Goal: Information Seeking & Learning: Learn about a topic

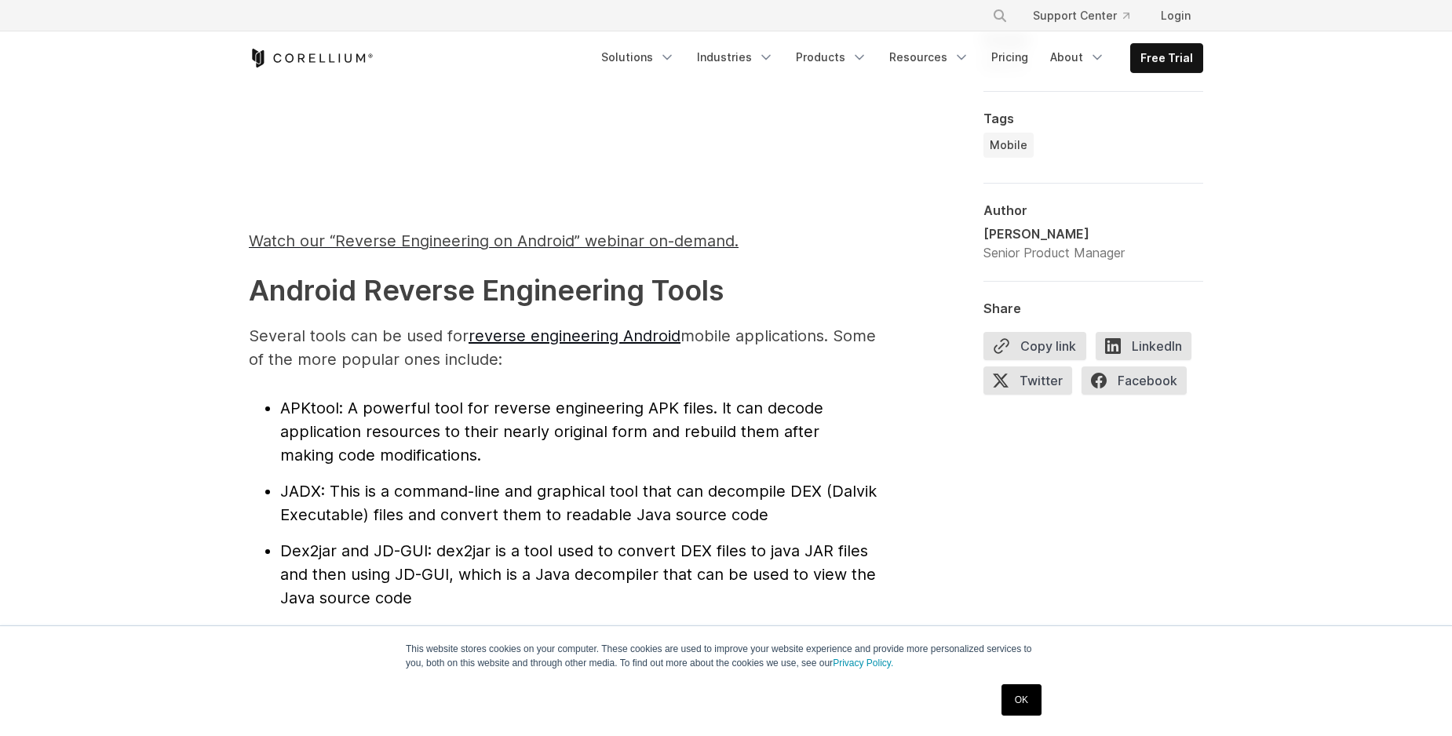
scroll to position [1609, 0]
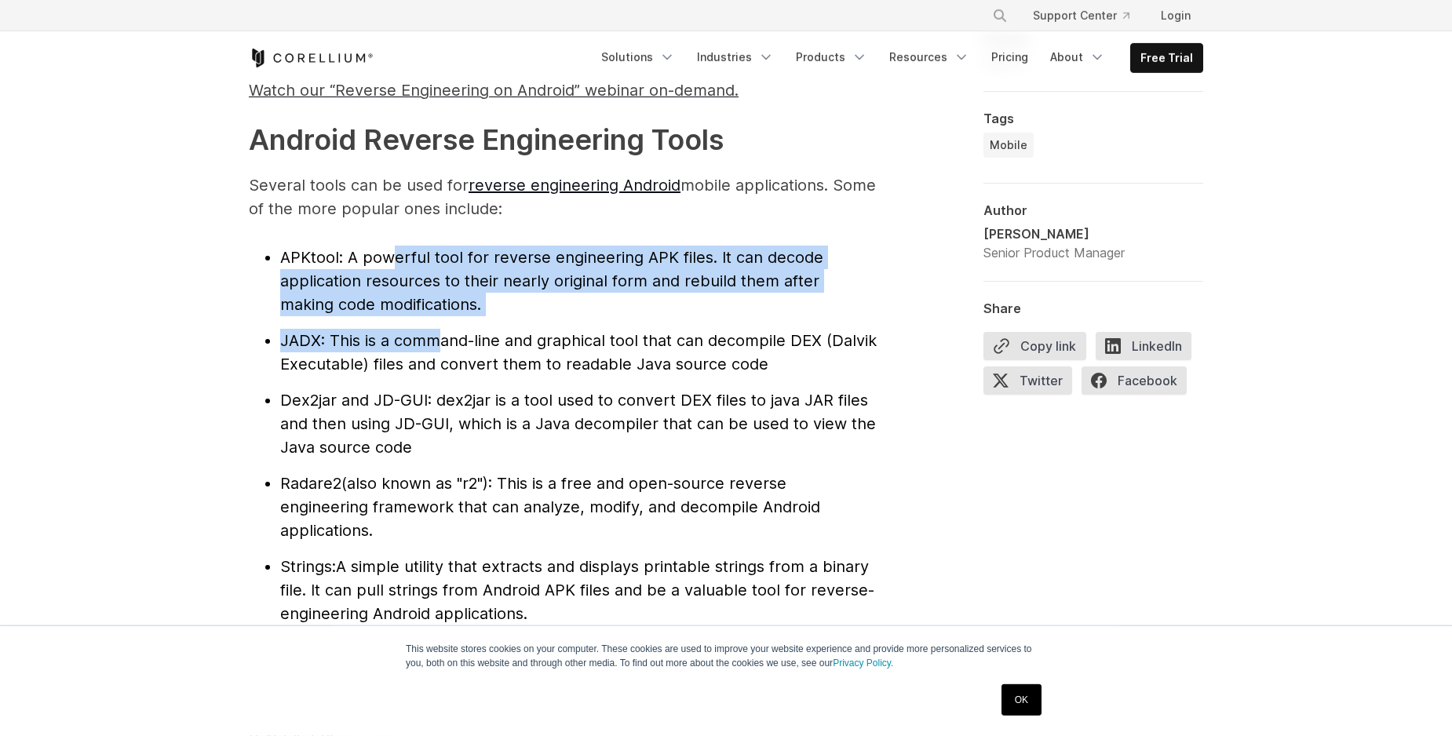
drag, startPoint x: 396, startPoint y: 258, endPoint x: 444, endPoint y: 330, distance: 86.6
click at [444, 330] on ul "APKtool : A powerful tool for reverse engineering APK files. It can decode appl…" at bounding box center [563, 436] width 628 height 380
drag, startPoint x: 444, startPoint y: 330, endPoint x: 435, endPoint y: 406, distance: 75.9
click at [435, 406] on ul "APKtool : A powerful tool for reverse engineering APK files. It can decode appl…" at bounding box center [563, 436] width 628 height 380
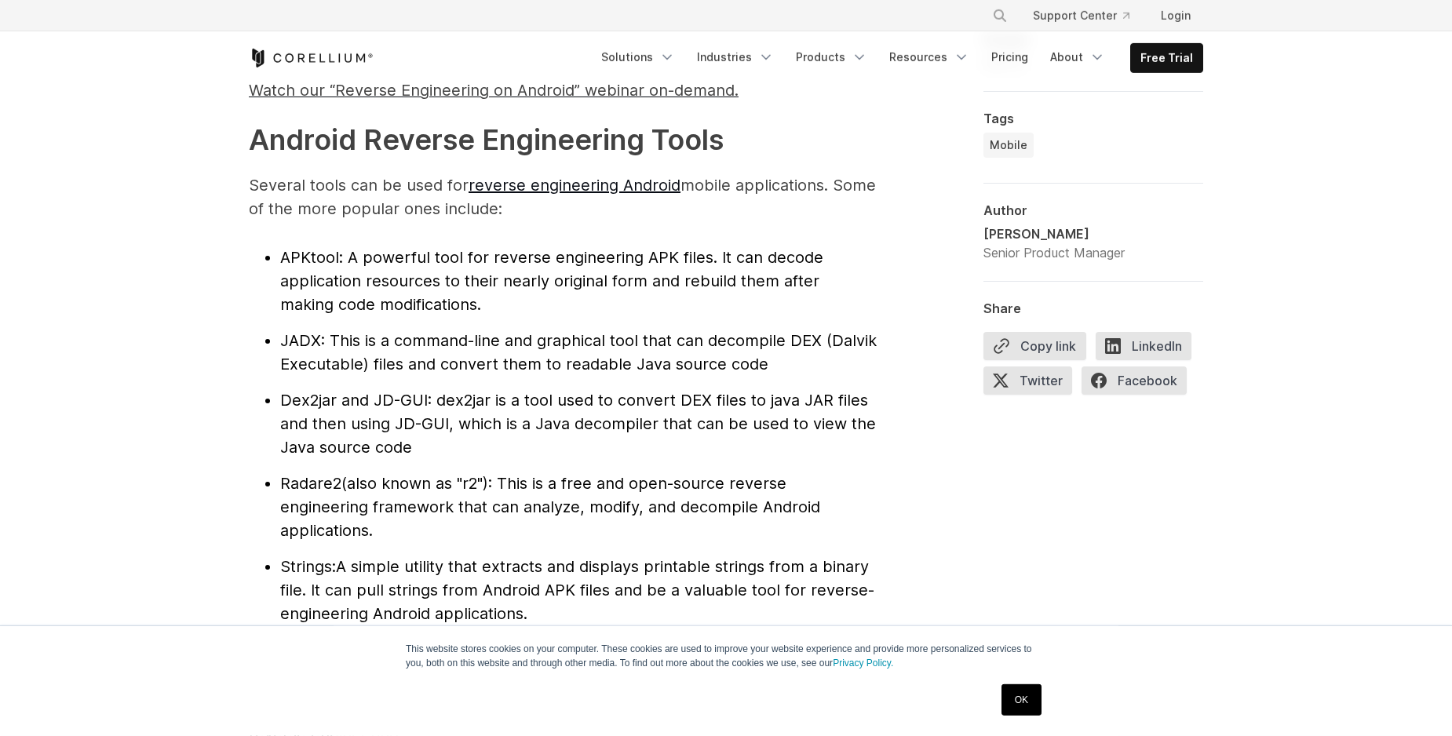
click at [435, 406] on span ": dex2jar is a tool used to convert DEX files to java JAR files and then using …" at bounding box center [578, 424] width 596 height 66
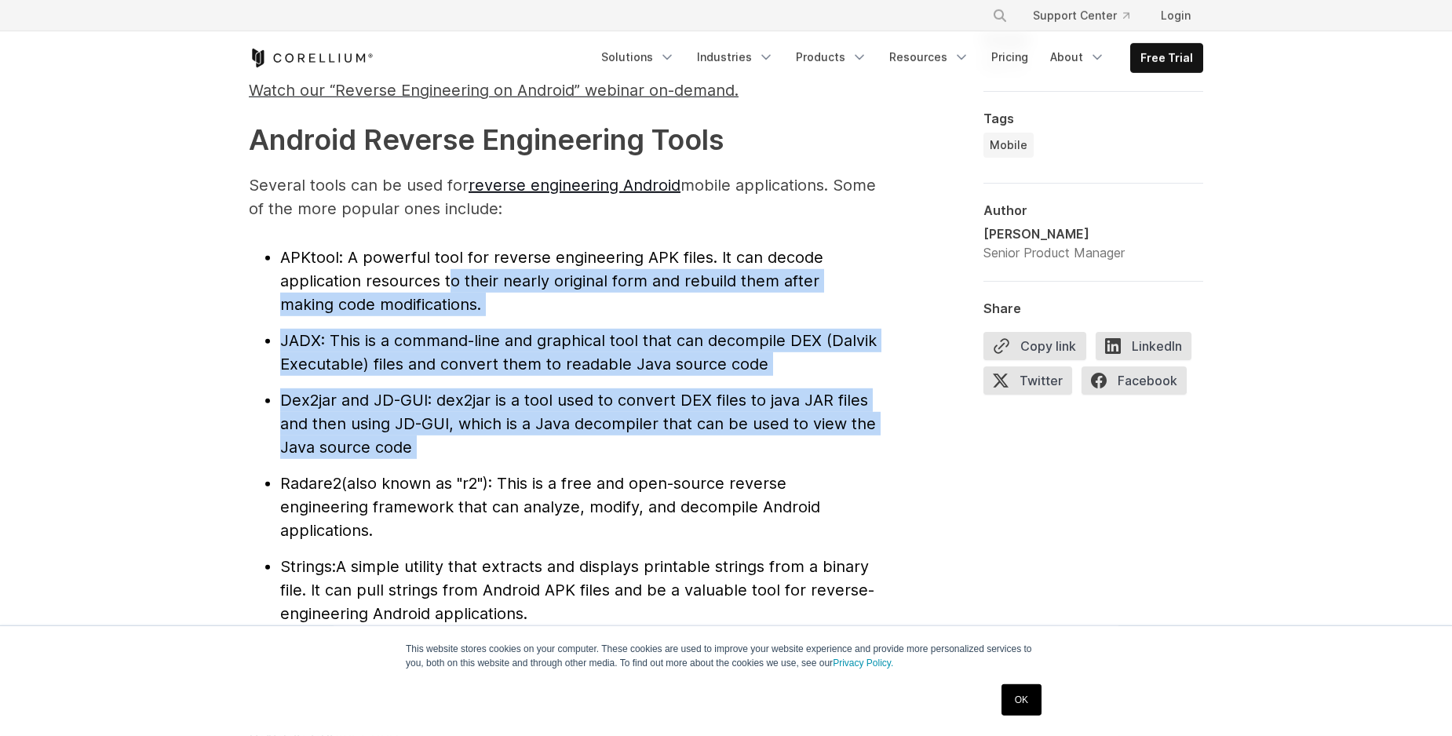
drag, startPoint x: 457, startPoint y: 309, endPoint x: 460, endPoint y: 470, distance: 160.9
click at [460, 470] on ul "APKtool : A powerful tool for reverse engineering APK files. It can decode appl…" at bounding box center [563, 436] width 628 height 380
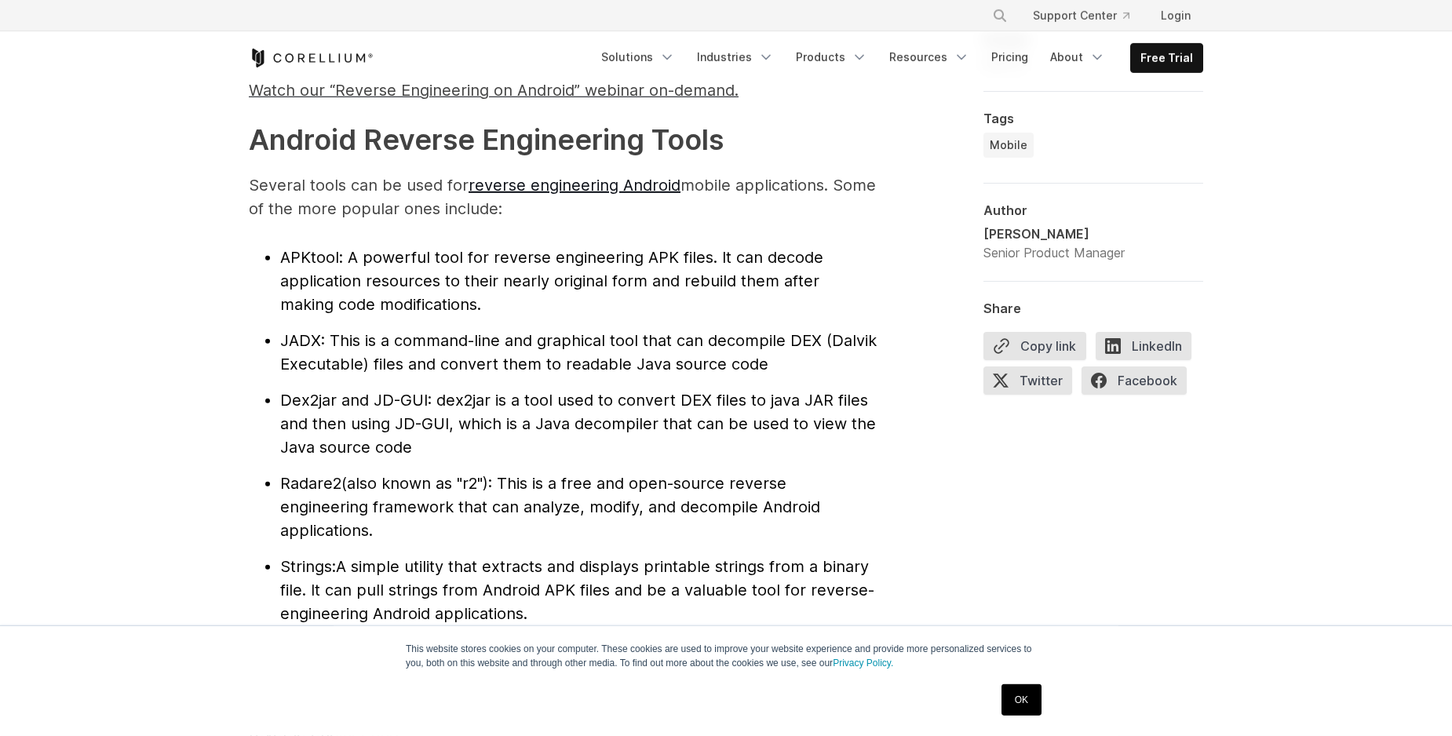
click at [460, 470] on ul "APKtool : A powerful tool for reverse engineering APK files. It can decode appl…" at bounding box center [563, 436] width 628 height 380
click at [1013, 703] on link "OK" at bounding box center [1021, 699] width 40 height 31
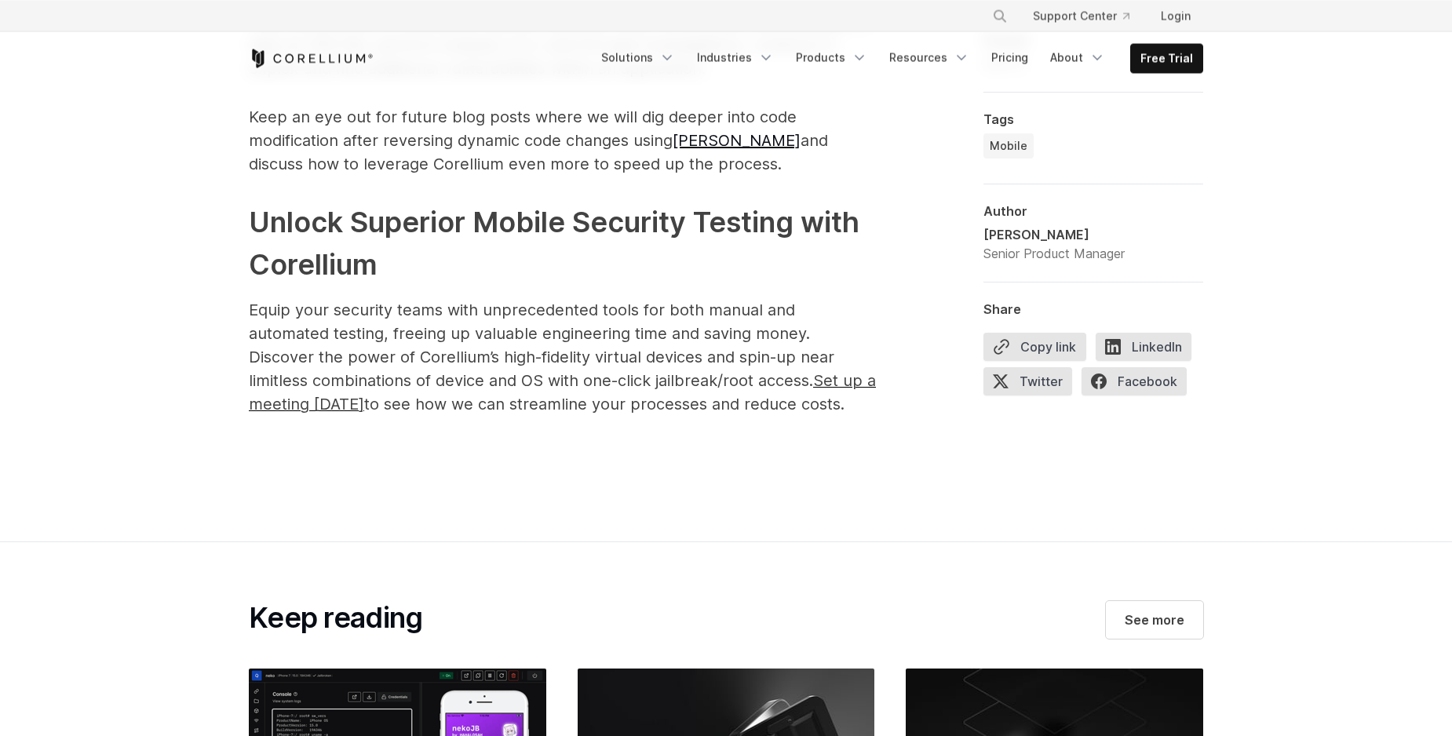
scroll to position [7871, 0]
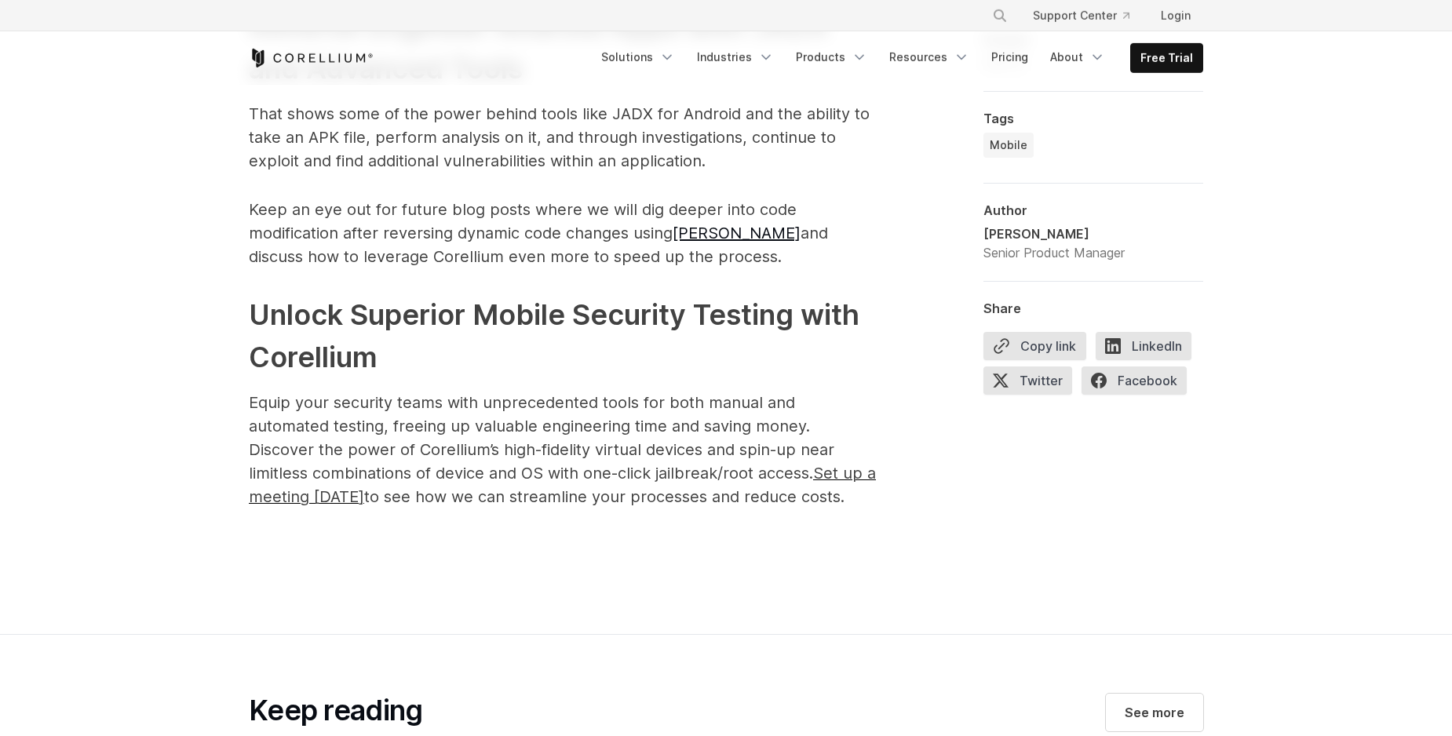
drag, startPoint x: 548, startPoint y: 255, endPoint x: 584, endPoint y: 476, distance: 223.4
click at [584, 487] on span "to see how we can streamline your processes and reduce costs." at bounding box center [604, 496] width 480 height 19
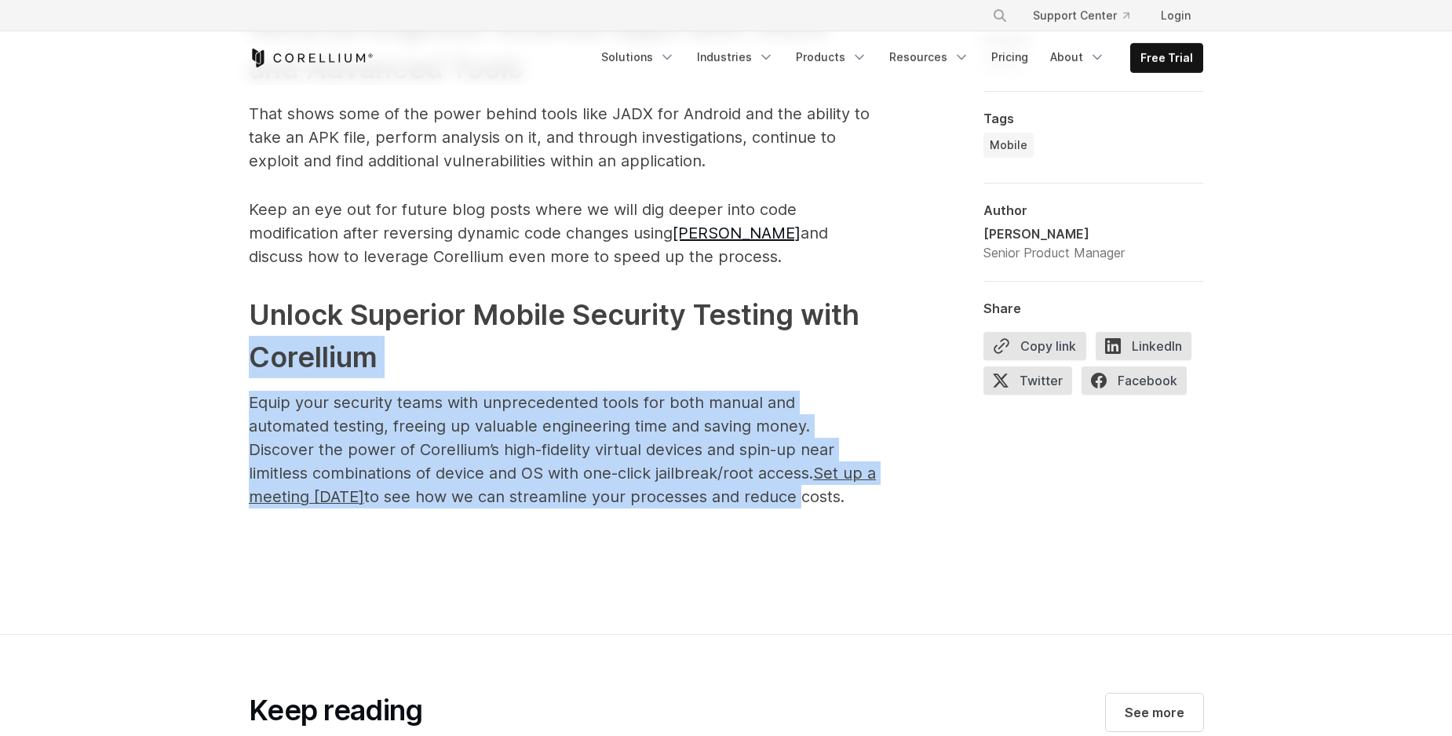
drag, startPoint x: 584, startPoint y: 476, endPoint x: 495, endPoint y: 326, distance: 173.5
click at [495, 326] on h2 "Unlock Superior Mobile Security Testing with Corellium" at bounding box center [563, 335] width 628 height 85
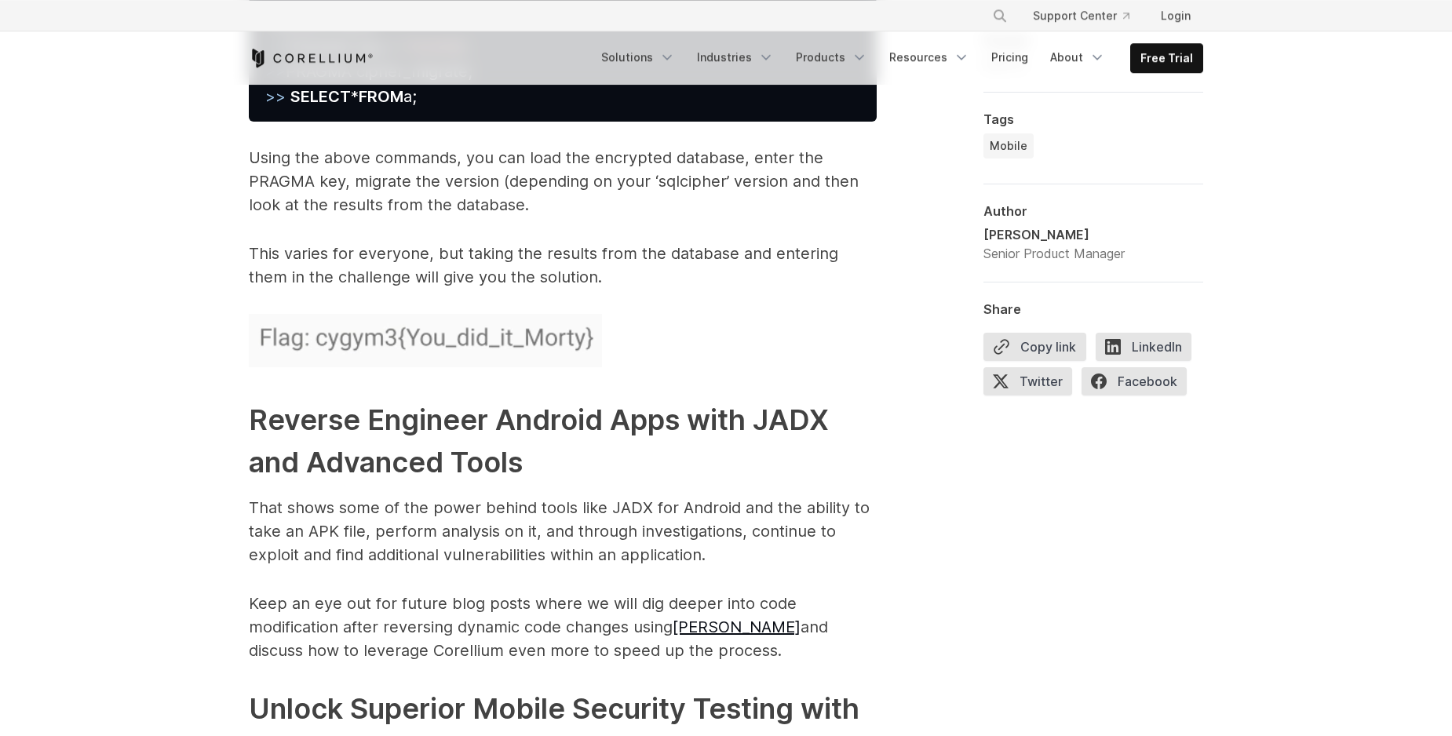
scroll to position [7423, 0]
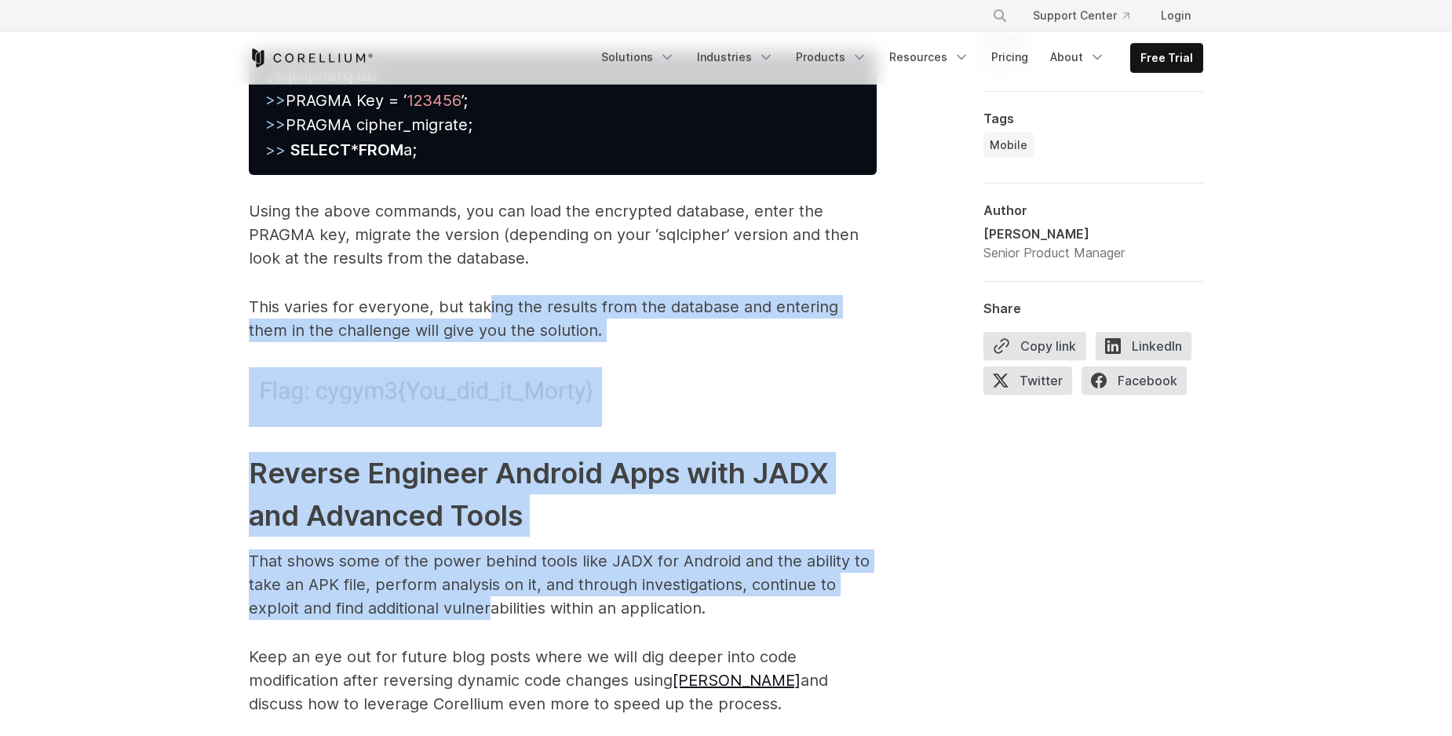
drag, startPoint x: 486, startPoint y: 279, endPoint x: 493, endPoint y: 590, distance: 311.6
click at [493, 590] on p "That shows some of the power behind tools like JADX for Android and the ability…" at bounding box center [563, 584] width 628 height 71
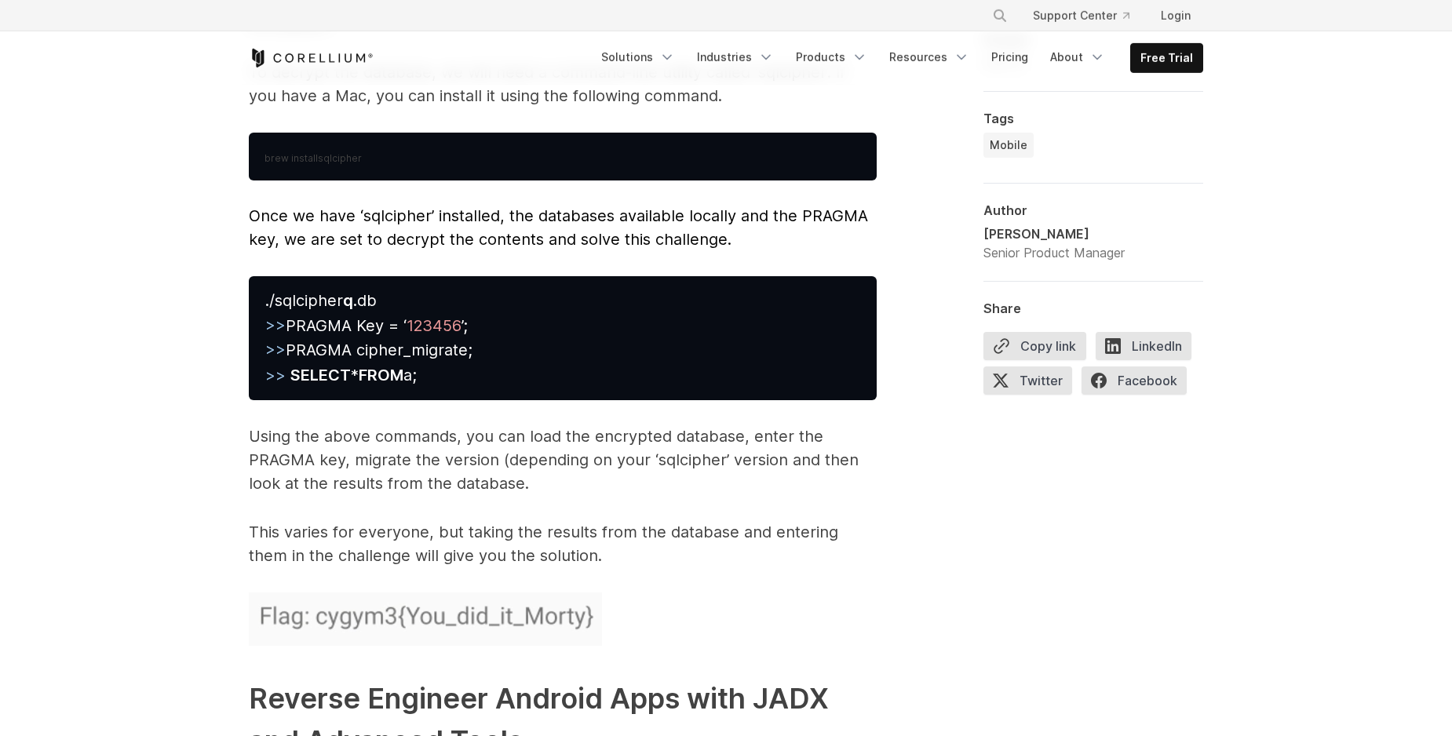
scroll to position [6976, 0]
